Goal: Complete application form

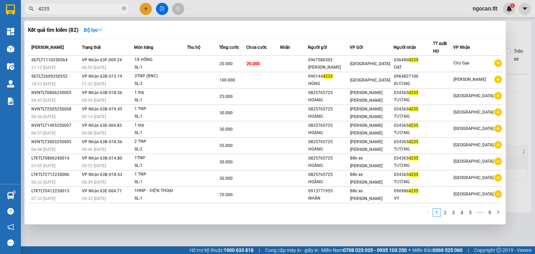
click at [92, 8] on input "4235" at bounding box center [79, 9] width 82 height 8
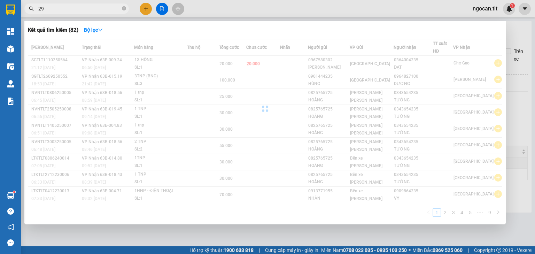
type input "2"
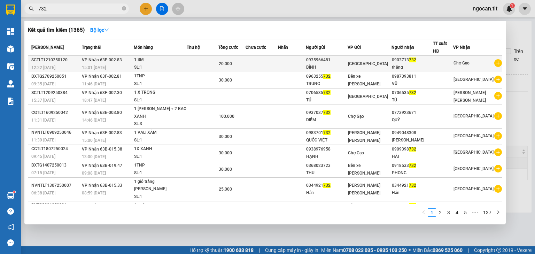
type input "732"
click at [278, 70] on td at bounding box center [262, 64] width 33 height 16
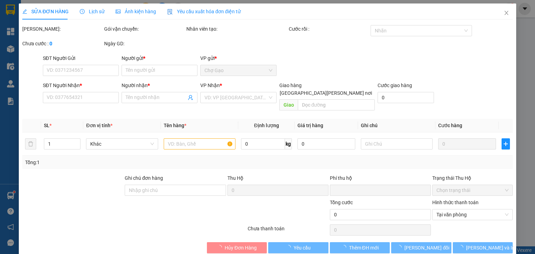
scroll to position [1, 0]
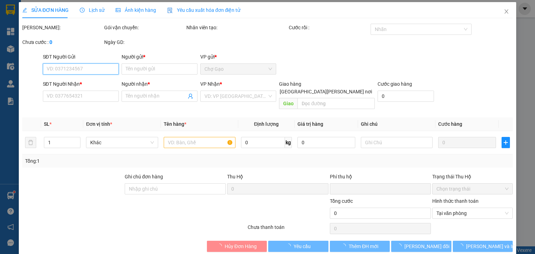
type input "0935966481"
type input "BÌNH"
type input "0903713732"
type input "thắng"
type input "0"
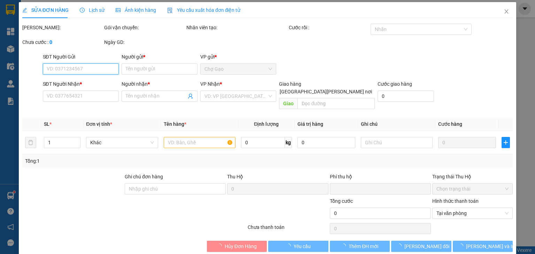
type input "20.000"
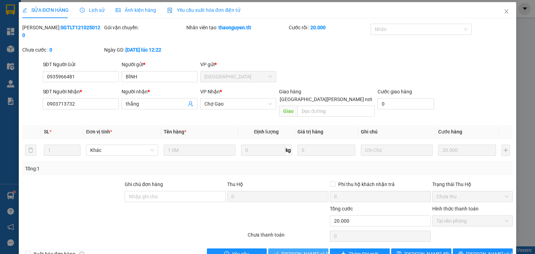
click at [300, 250] on span "[PERSON_NAME] và [PERSON_NAME] hàng" at bounding box center [328, 254] width 94 height 8
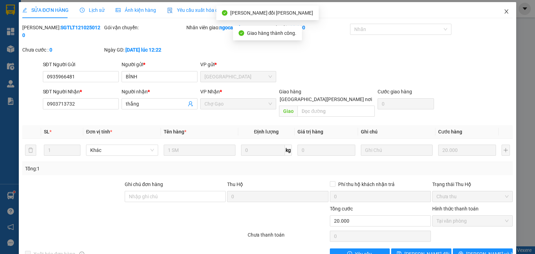
click at [504, 11] on icon "close" at bounding box center [507, 12] width 6 height 6
